Goal: Ask a question

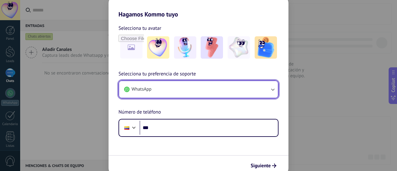
drag, startPoint x: 0, startPoint y: 0, endPoint x: 192, endPoint y: 86, distance: 210.4
click at [192, 86] on button "WhatsApp" at bounding box center [198, 89] width 159 height 17
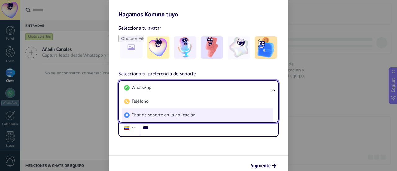
click at [162, 114] on span "Chat de soporte en la aplicación" at bounding box center [163, 115] width 64 height 6
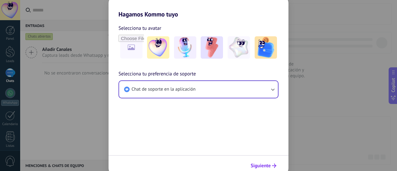
click at [269, 164] on span "Siguiente" at bounding box center [260, 165] width 20 height 4
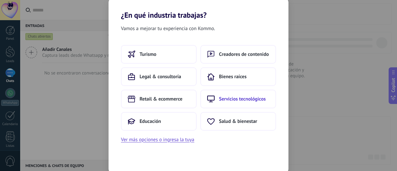
click at [230, 103] on button "Servicios tecnológicos" at bounding box center [238, 99] width 76 height 19
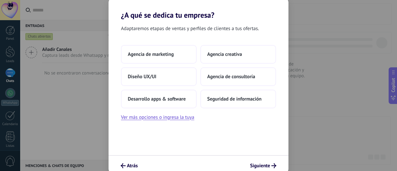
click at [230, 103] on button "Seguridad de información" at bounding box center [238, 99] width 76 height 19
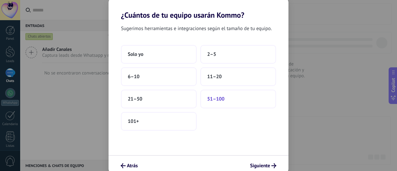
click at [233, 96] on button "51–100" at bounding box center [238, 99] width 76 height 19
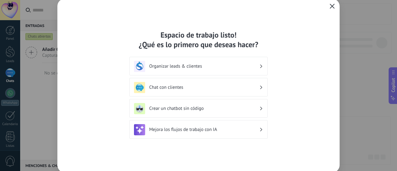
click at [334, 10] on button "button" at bounding box center [332, 6] width 8 height 9
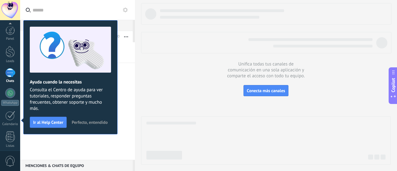
scroll to position [87, 0]
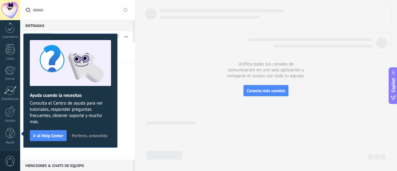
click at [89, 136] on span "Perfecto, entendido" at bounding box center [90, 135] width 36 height 4
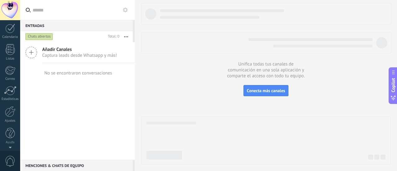
scroll to position [0, 0]
